Goal: Task Accomplishment & Management: Manage account settings

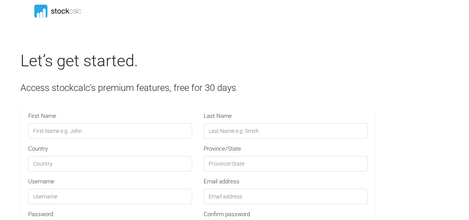
scroll to position [21, 0]
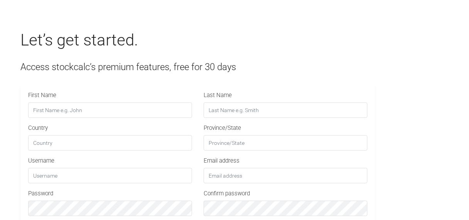
type input "STOCKCALC30"
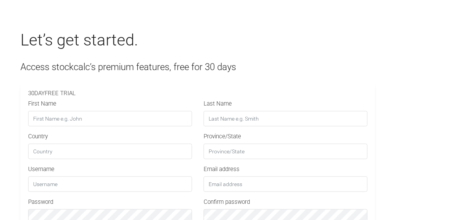
scroll to position [0, 0]
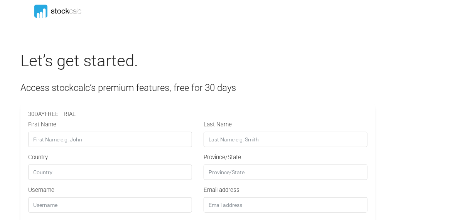
click at [58, 11] on icon at bounding box center [58, 11] width 87 height 13
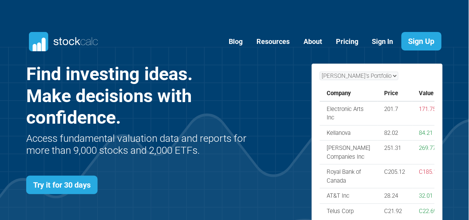
scroll to position [308, 440]
click at [381, 43] on link "Sign In" at bounding box center [382, 41] width 33 height 19
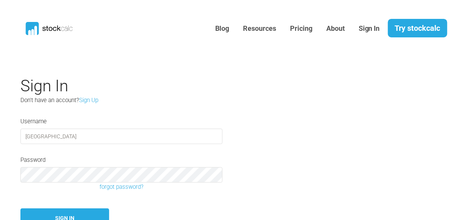
type input "[GEOGRAPHIC_DATA]"
click at [62, 214] on button "Sign In" at bounding box center [64, 219] width 89 height 20
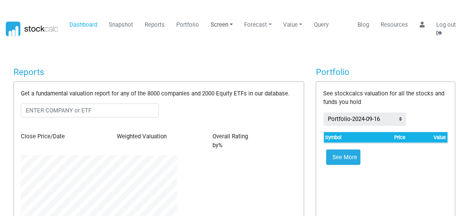
scroll to position [78, 168]
click at [153, 22] on link "Reports" at bounding box center [155, 24] width 26 height 15
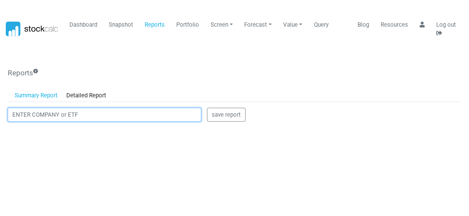
click at [88, 114] on input "text" at bounding box center [105, 115] width 194 height 14
paste input "ELE"
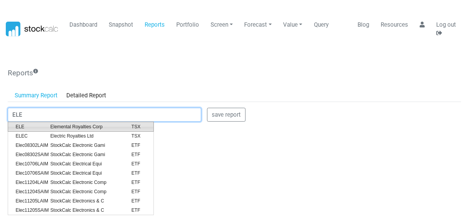
click at [82, 129] on span "Elemental Royalties Corp" at bounding box center [85, 126] width 81 height 7
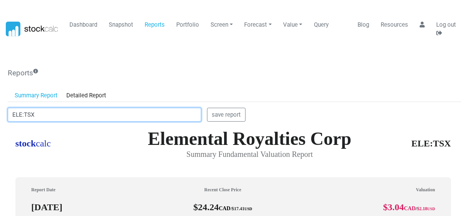
scroll to position [220, 449]
drag, startPoint x: 49, startPoint y: 114, endPoint x: 0, endPoint y: 112, distance: 48.2
click at [0, 112] on body "Dashboard Snapshot Reports Portfolio Screen Stock Screener Sector ETF Industry …" at bounding box center [234, 108] width 469 height 216
paste input "IONQ"
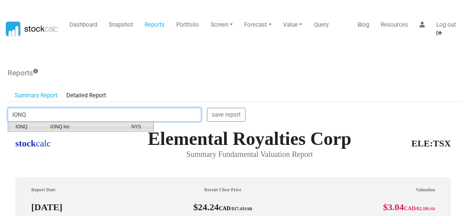
click at [17, 125] on span "IONQ" at bounding box center [27, 126] width 35 height 7
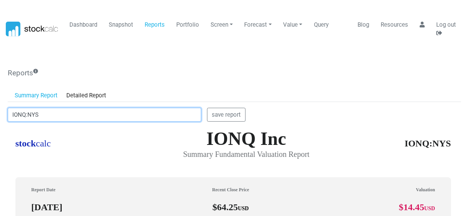
drag, startPoint x: 44, startPoint y: 114, endPoint x: 8, endPoint y: 110, distance: 36.1
click at [8, 110] on input "IONQ:NYS" at bounding box center [105, 115] width 194 height 14
paste input "NKTR"
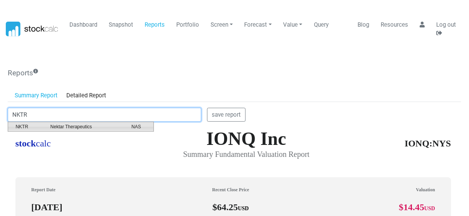
click at [34, 126] on span "NKTR" at bounding box center [27, 126] width 35 height 7
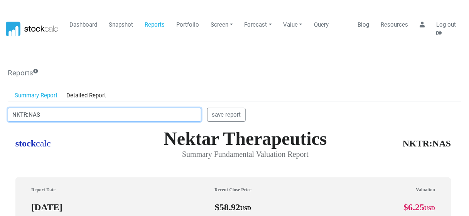
drag, startPoint x: 52, startPoint y: 113, endPoint x: 1, endPoint y: 113, distance: 51.3
click at [1, 113] on body "Dashboard Snapshot Reports Portfolio Screen Stock Screener Sector ETF Industry …" at bounding box center [234, 108] width 469 height 216
paste input "OKLO"
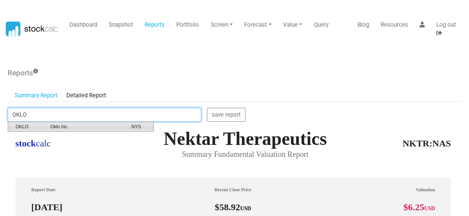
click at [31, 126] on span "OKLO" at bounding box center [27, 126] width 35 height 7
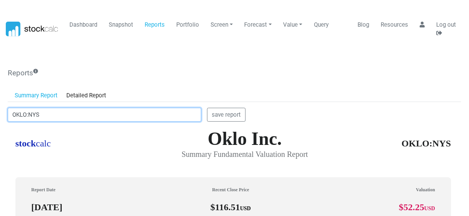
drag, startPoint x: 46, startPoint y: 115, endPoint x: 0, endPoint y: 108, distance: 46.5
click at [0, 108] on body "Dashboard Snapshot Reports Portfolio Screen Stock Screener Sector ETF Industry …" at bounding box center [234, 108] width 469 height 216
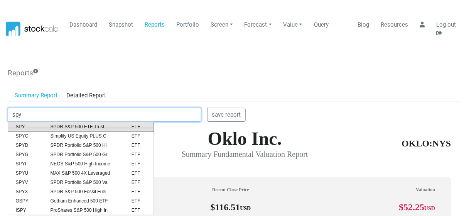
click at [25, 126] on span "SPY" at bounding box center [27, 126] width 35 height 7
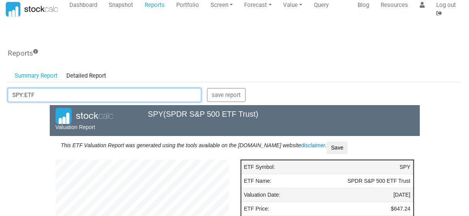
scroll to position [16, 0]
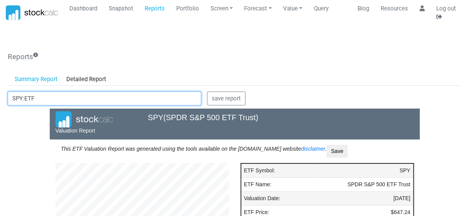
drag, startPoint x: 42, startPoint y: 99, endPoint x: 0, endPoint y: 98, distance: 42.0
click at [0, 98] on body "Dashboard Snapshot Reports Portfolio Screen Stock Screener Sector ETF Industry …" at bounding box center [234, 92] width 469 height 216
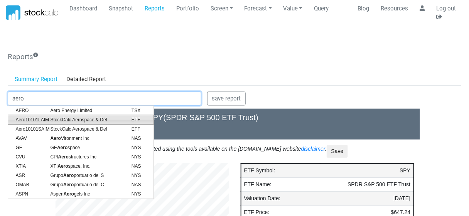
click at [24, 119] on span "Aero10101LAIM" at bounding box center [27, 119] width 35 height 7
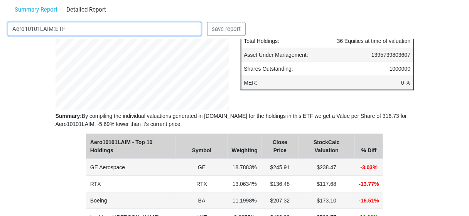
scroll to position [152, 0]
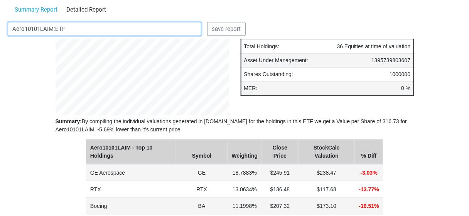
type input "Aero10101LAIM:ETF"
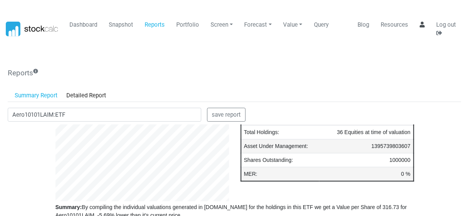
click at [421, 24] on icon at bounding box center [422, 25] width 5 height 6
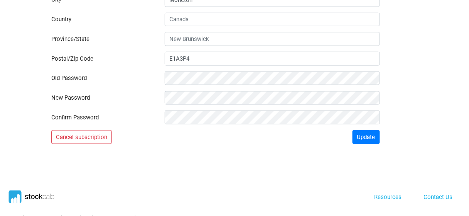
scroll to position [200, 0]
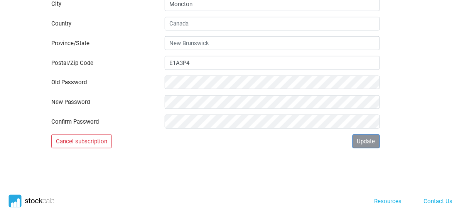
click at [364, 140] on button "Update" at bounding box center [366, 141] width 28 height 14
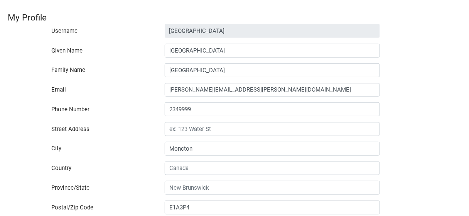
scroll to position [0, 0]
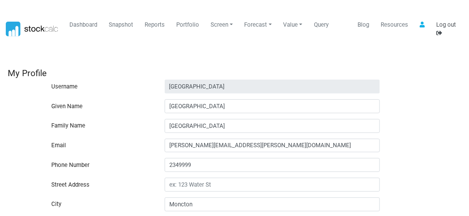
click at [445, 23] on link "Log out" at bounding box center [446, 28] width 27 height 23
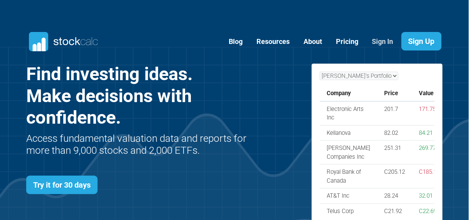
scroll to position [308, 440]
click at [382, 41] on link "Sign In" at bounding box center [382, 41] width 33 height 19
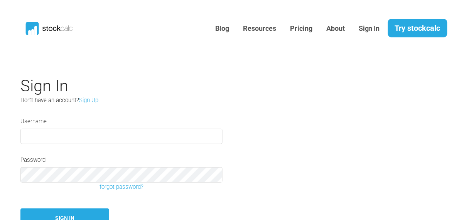
click at [46, 137] on input "text" at bounding box center [121, 136] width 202 height 15
type input "[GEOGRAPHIC_DATA]"
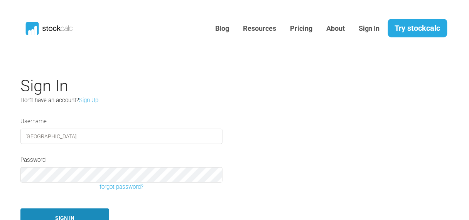
click at [65, 216] on button "Sign In" at bounding box center [64, 219] width 89 height 20
